Goal: Task Accomplishment & Management: Use online tool/utility

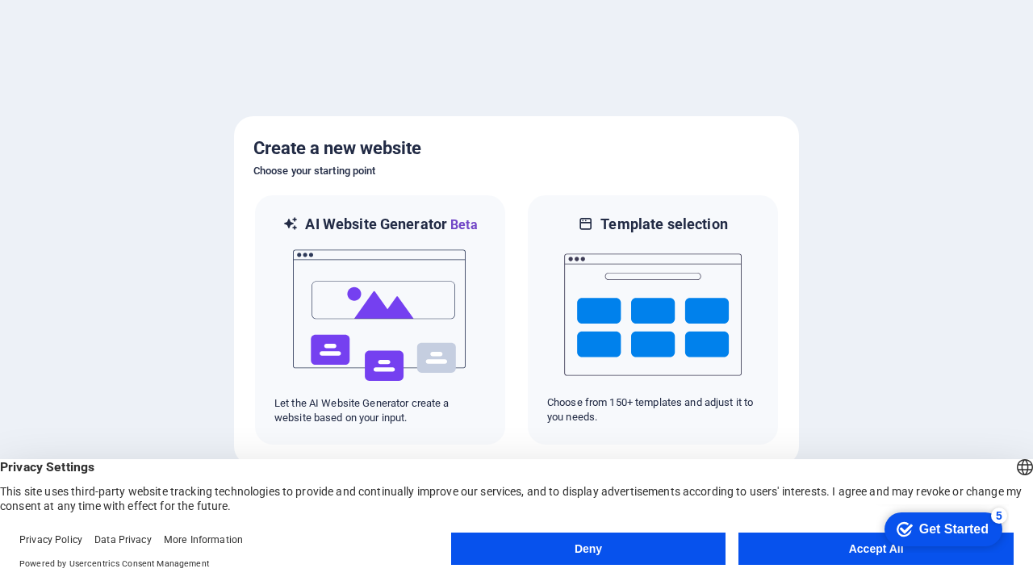
click at [588, 549] on button "Deny" at bounding box center [588, 548] width 275 height 32
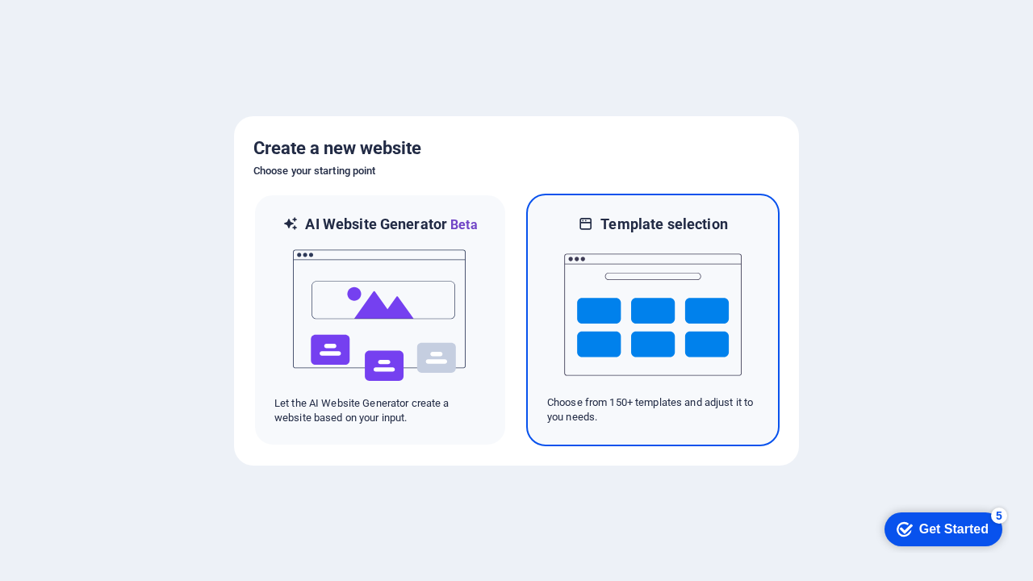
click at [653, 319] on img at bounding box center [652, 314] width 177 height 161
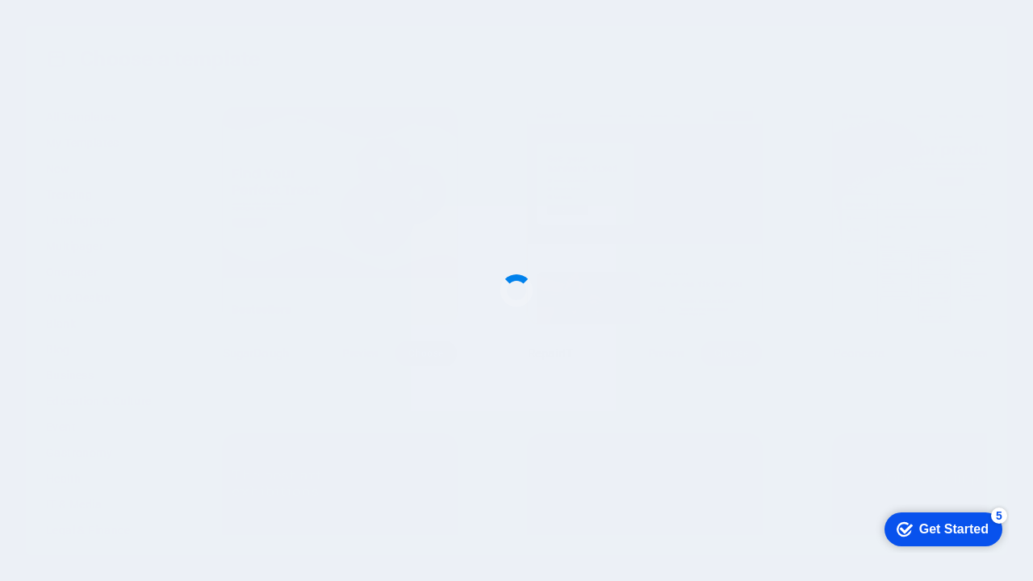
scroll to position [731, 0]
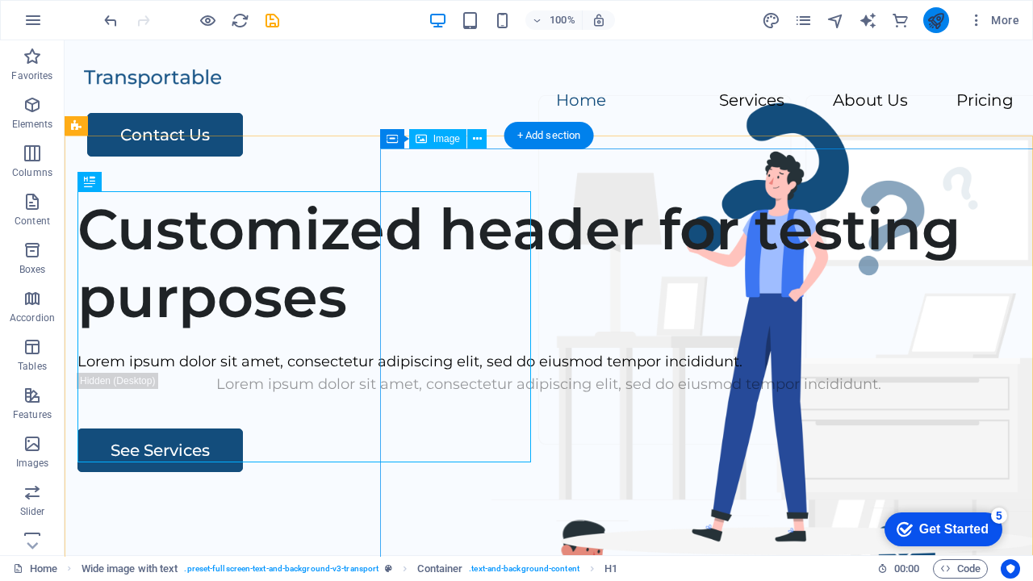
click at [0, 0] on icon "publish" at bounding box center [0, 0] width 0 height 0
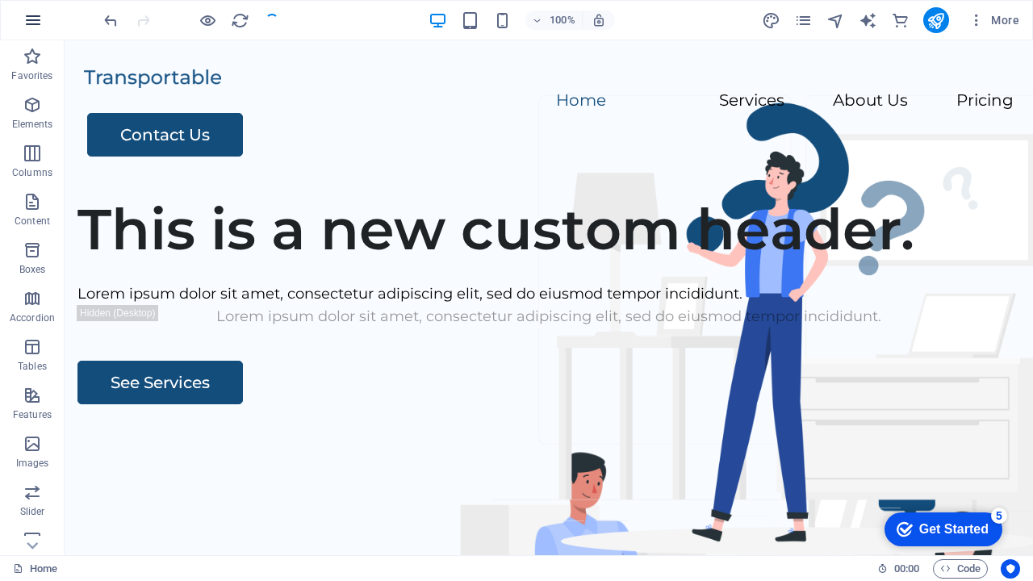
click at [0, 0] on icon "button" at bounding box center [0, 0] width 0 height 0
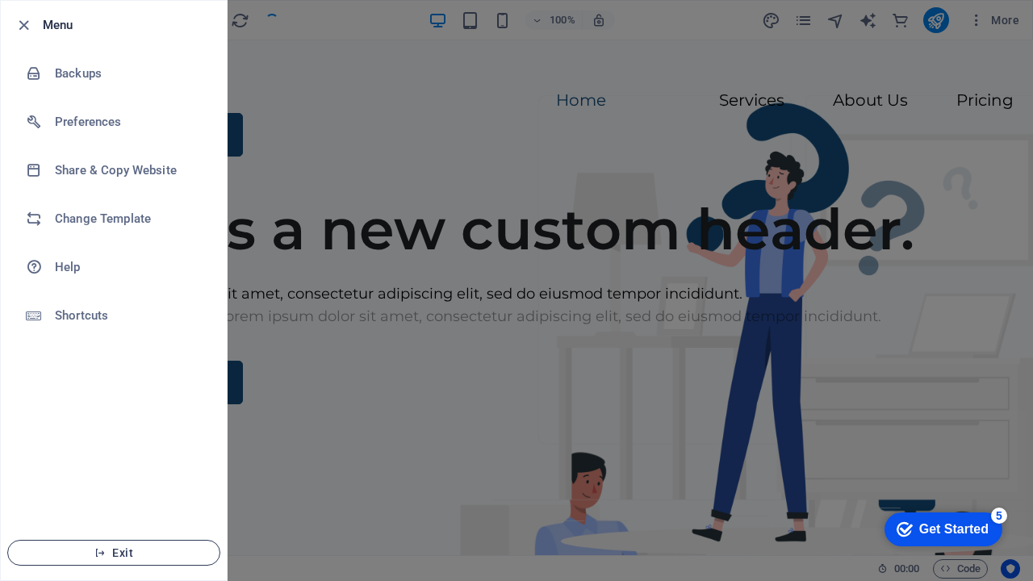
click at [114, 553] on span "Exit" at bounding box center [114, 552] width 186 height 13
